Goal: Check status: Check status

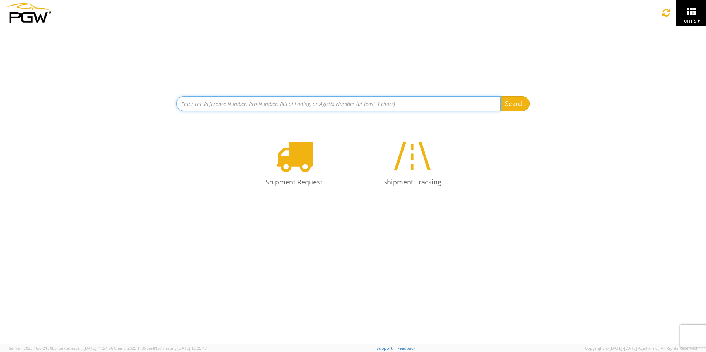
click at [360, 103] on input at bounding box center [338, 103] width 324 height 15
click at [260, 103] on input at bounding box center [338, 103] width 324 height 15
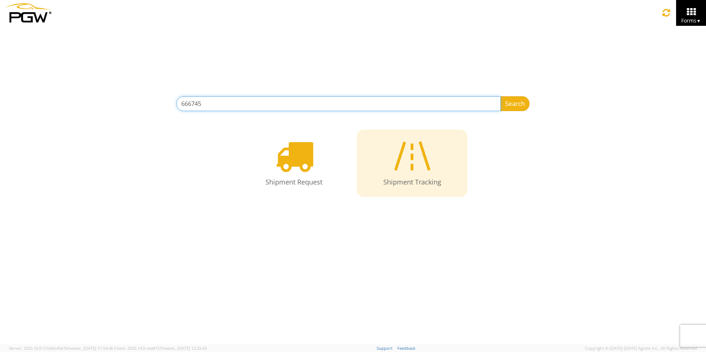
type input "666745"
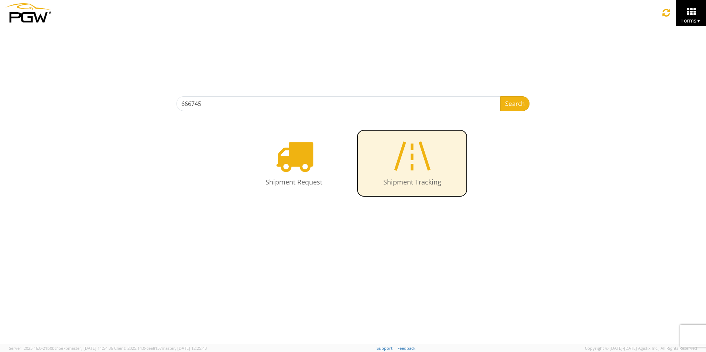
click at [404, 164] on icon at bounding box center [412, 156] width 43 height 38
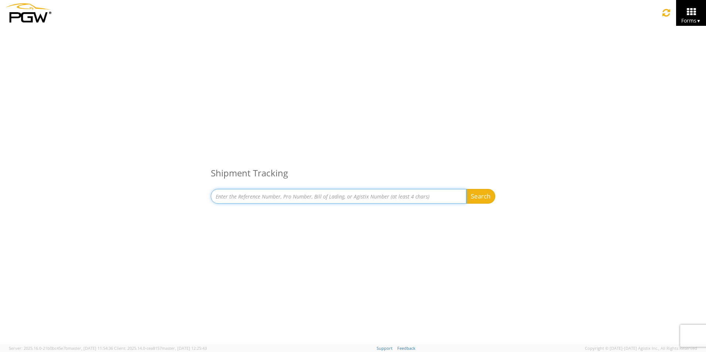
click at [358, 198] on input at bounding box center [338, 196] width 255 height 15
type input "666745"
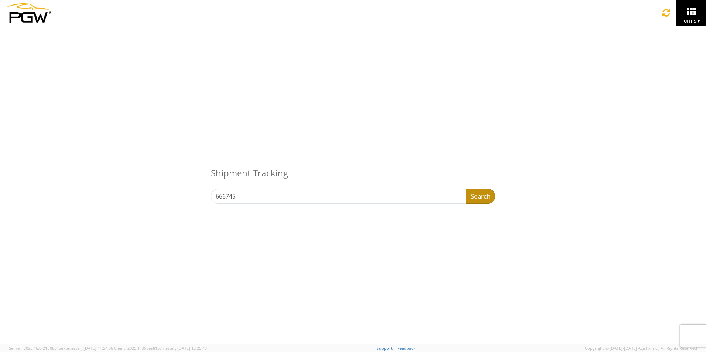
click at [473, 194] on button "Search" at bounding box center [480, 196] width 29 height 15
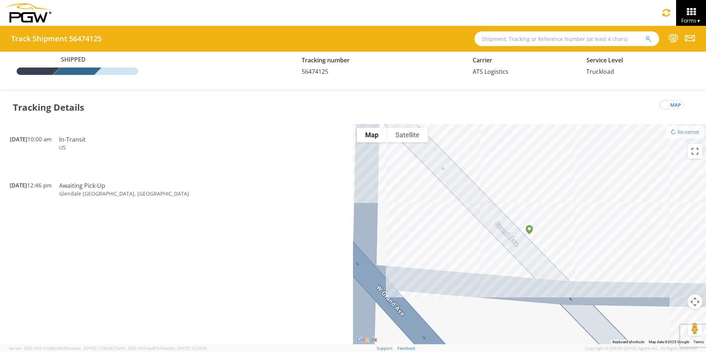
click at [309, 72] on span "56474125" at bounding box center [315, 72] width 27 height 8
